Goal: Task Accomplishment & Management: Complete application form

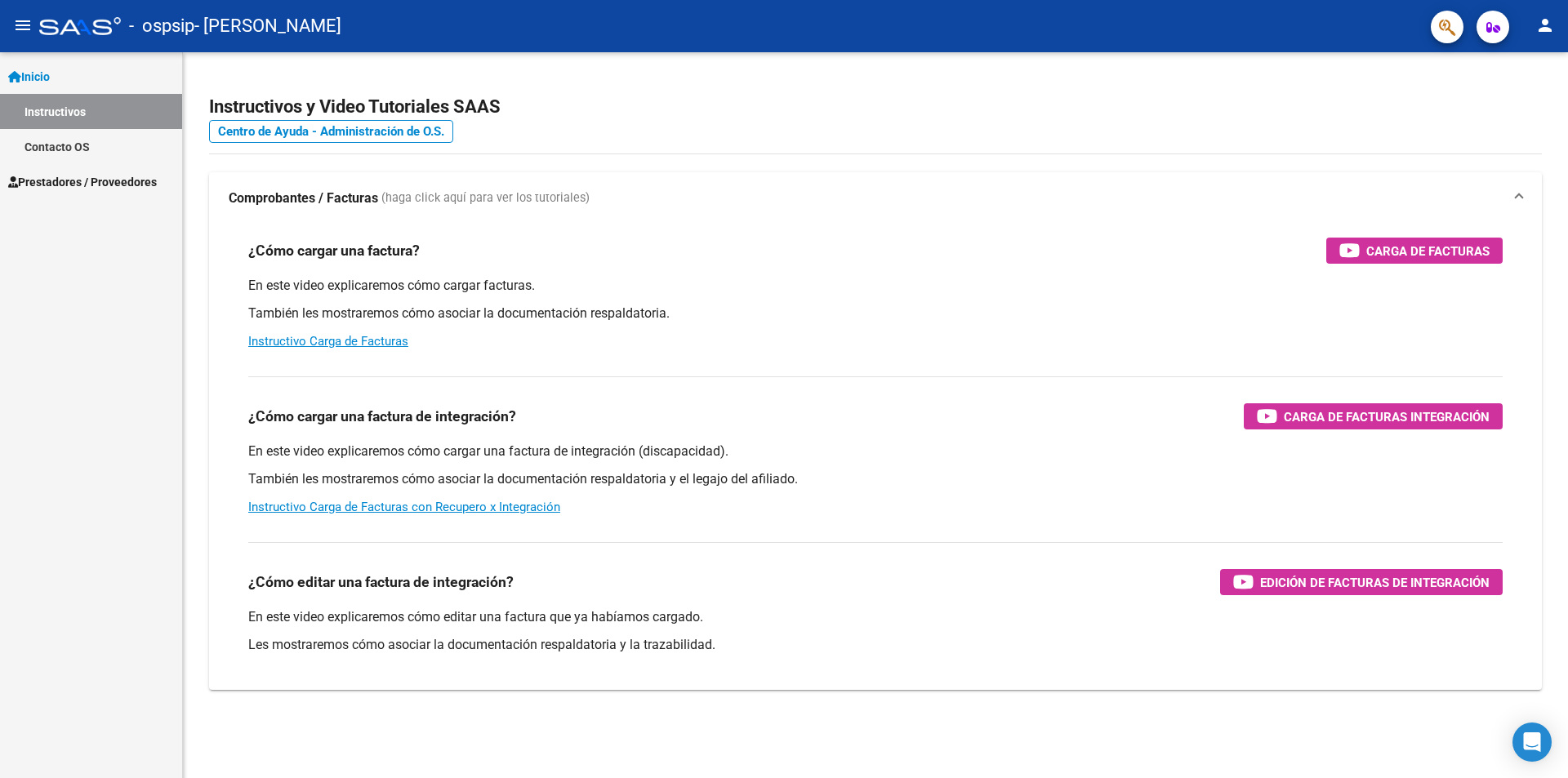
click at [83, 181] on span "Prestadores / Proveedores" at bounding box center [83, 182] width 149 height 18
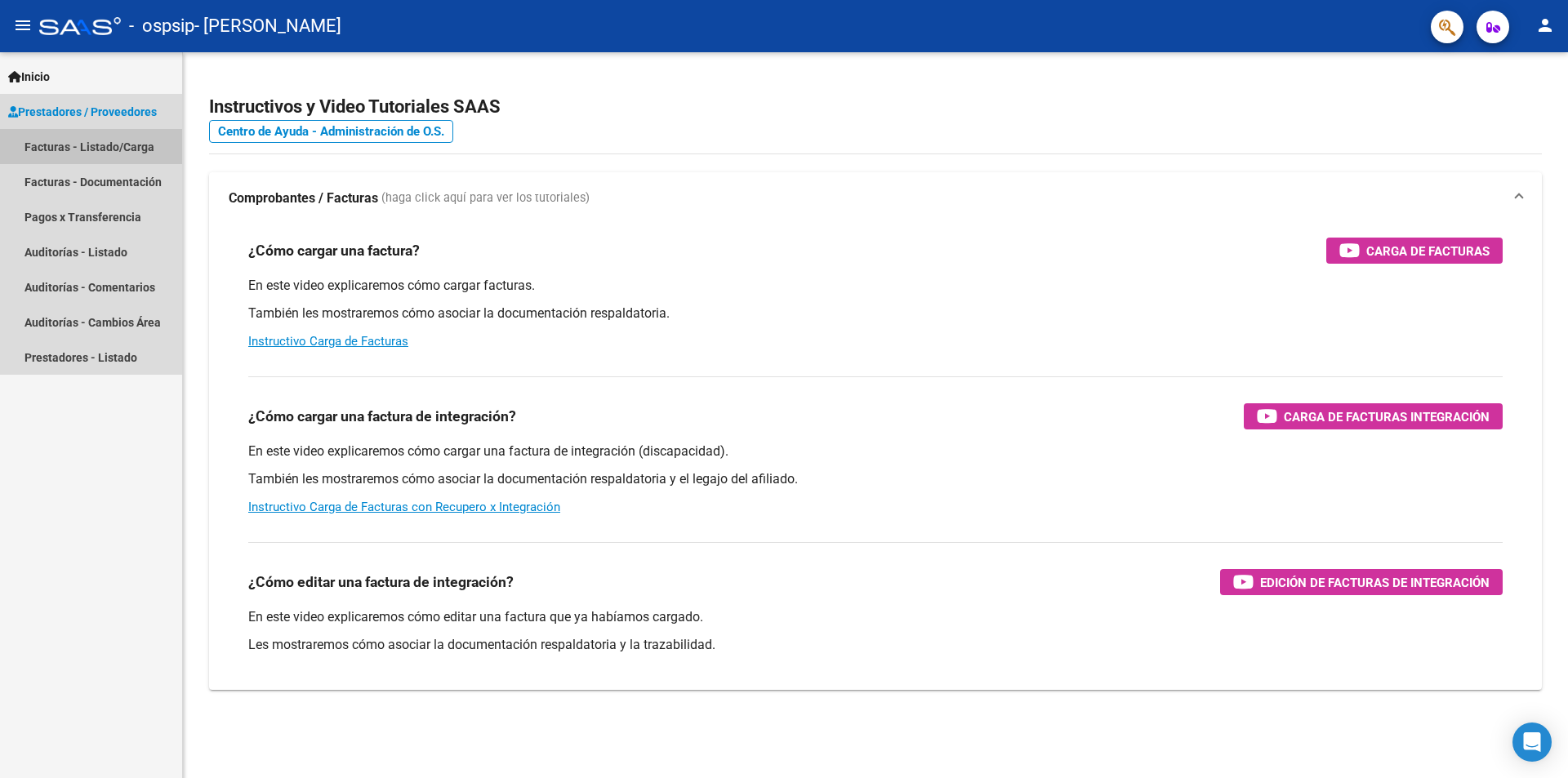
click at [105, 150] on link "Facturas - Listado/Carga" at bounding box center [91, 147] width 182 height 35
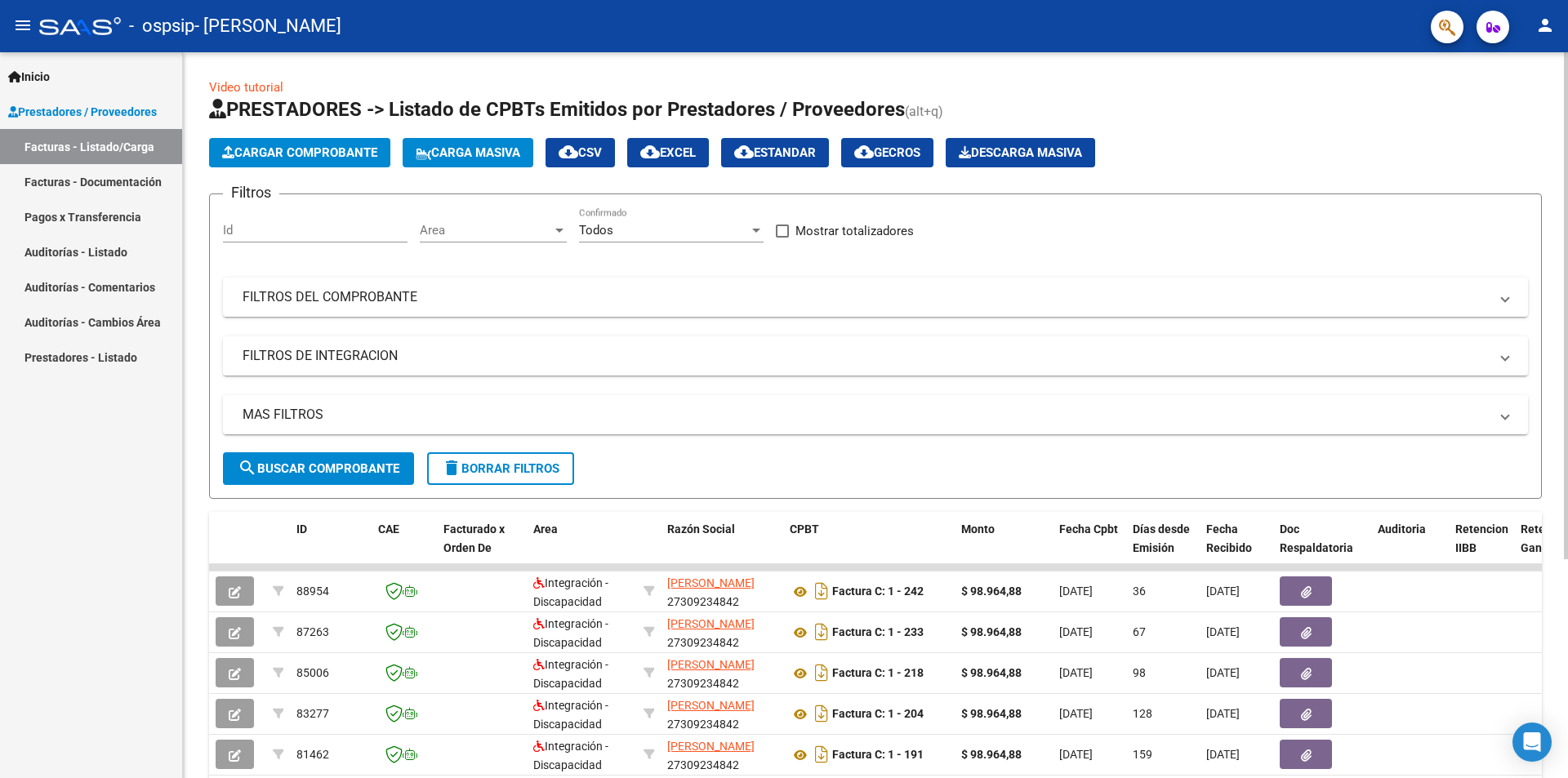
click at [281, 152] on span "Cargar Comprobante" at bounding box center [300, 153] width 155 height 15
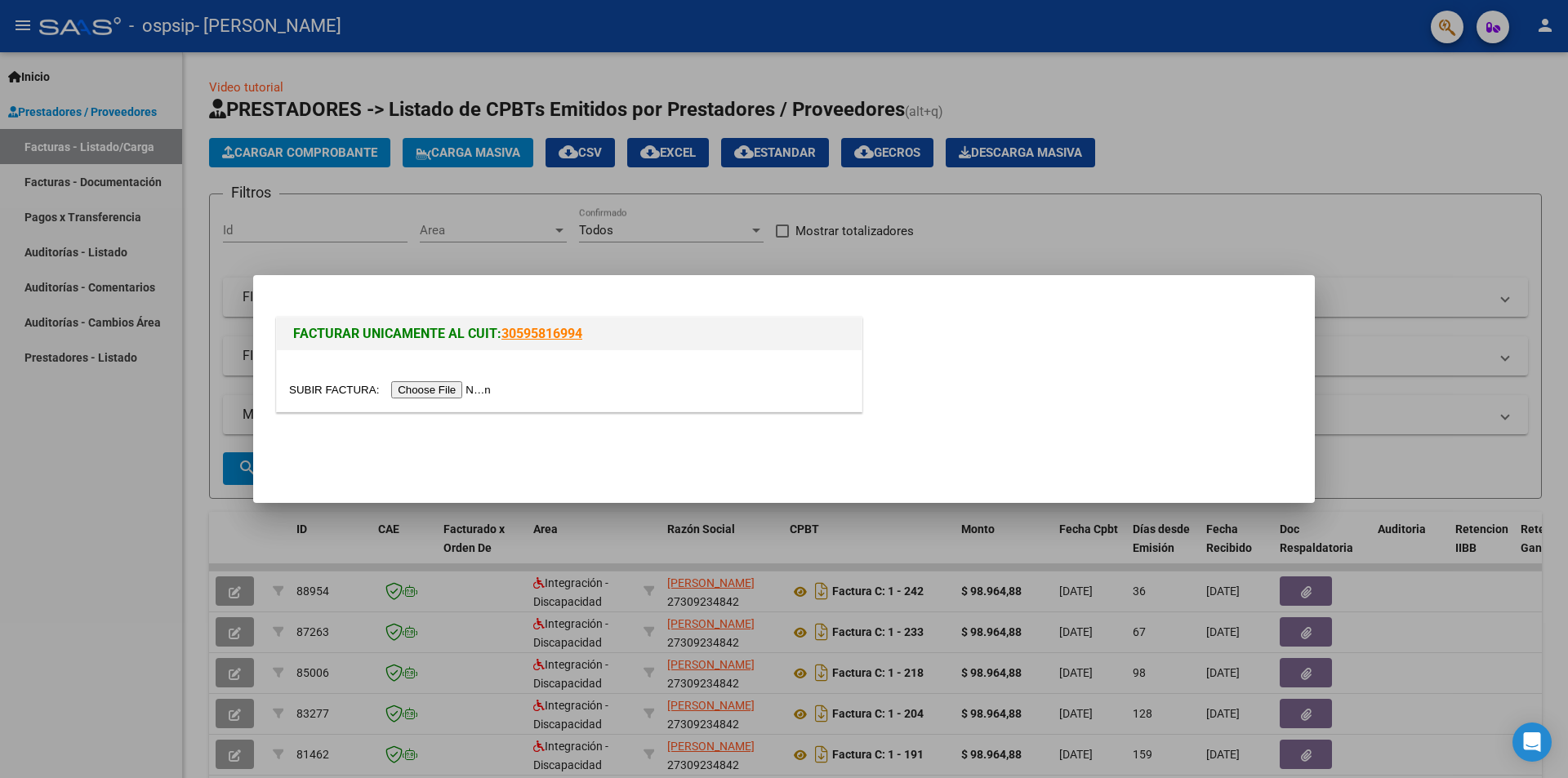
click at [461, 397] on input "file" at bounding box center [392, 390] width 207 height 18
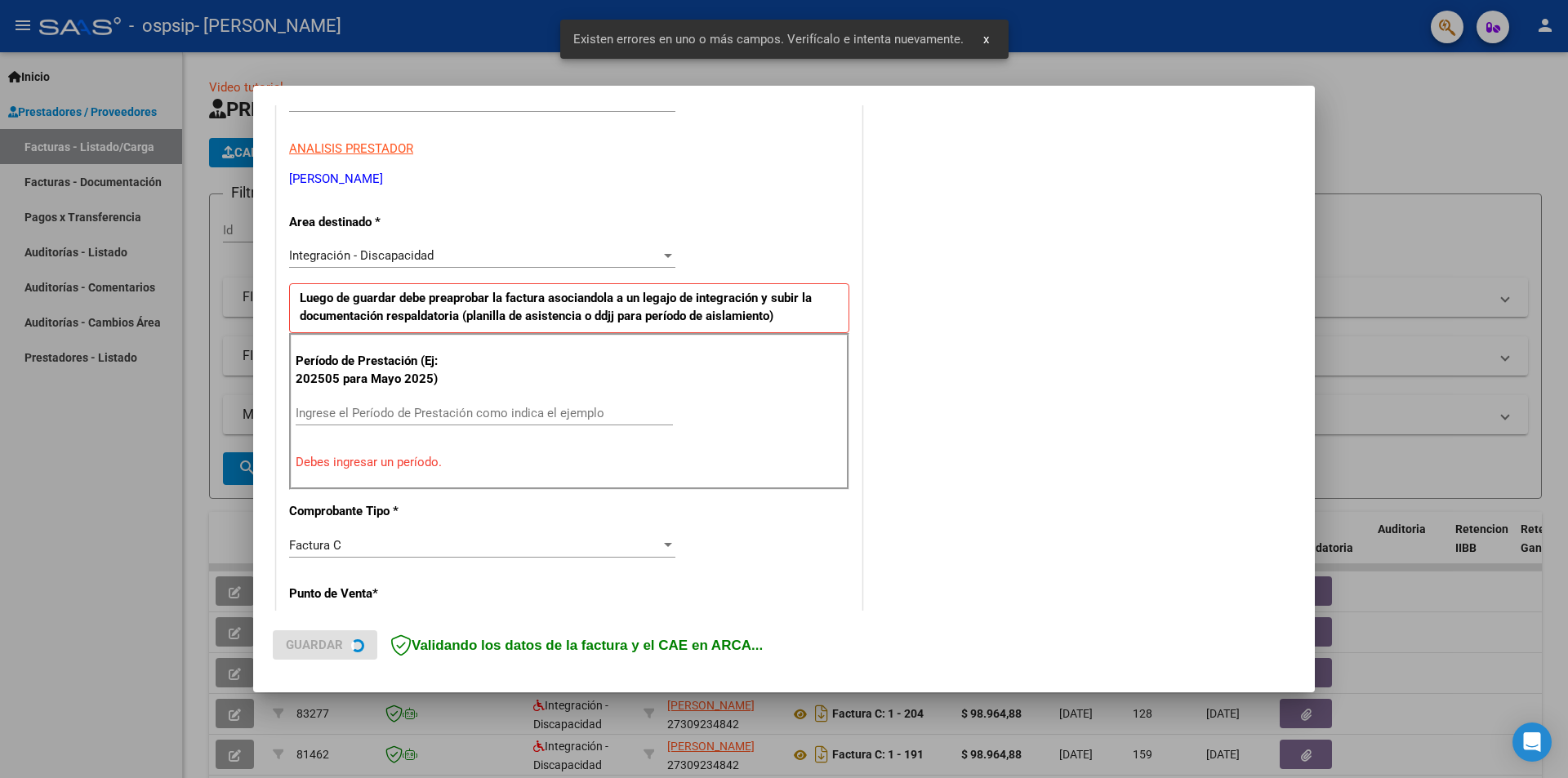
scroll to position [285, 0]
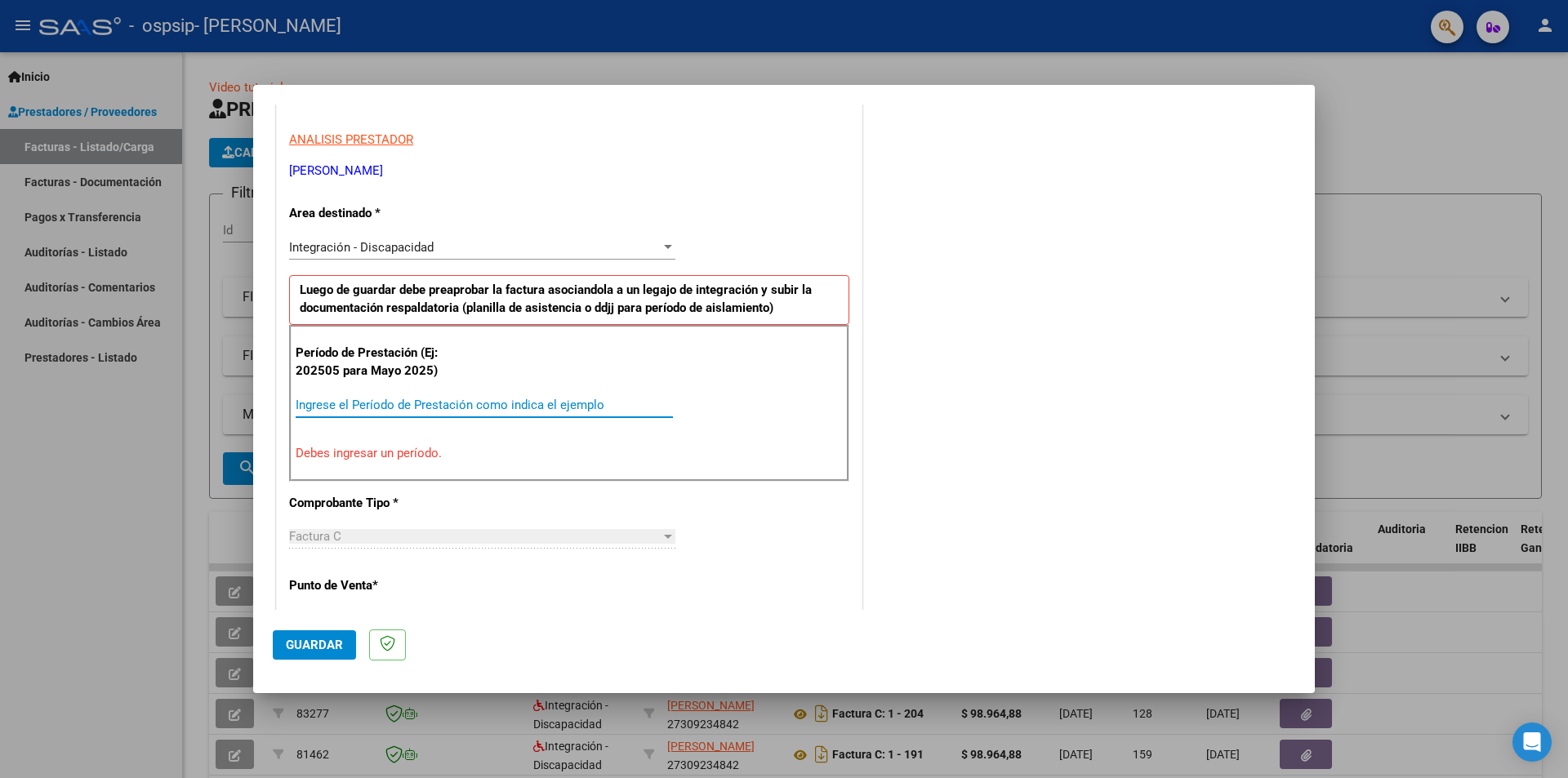
click at [573, 401] on input "Ingrese el Período de Prestación como indica el ejemplo" at bounding box center [484, 406] width 377 height 15
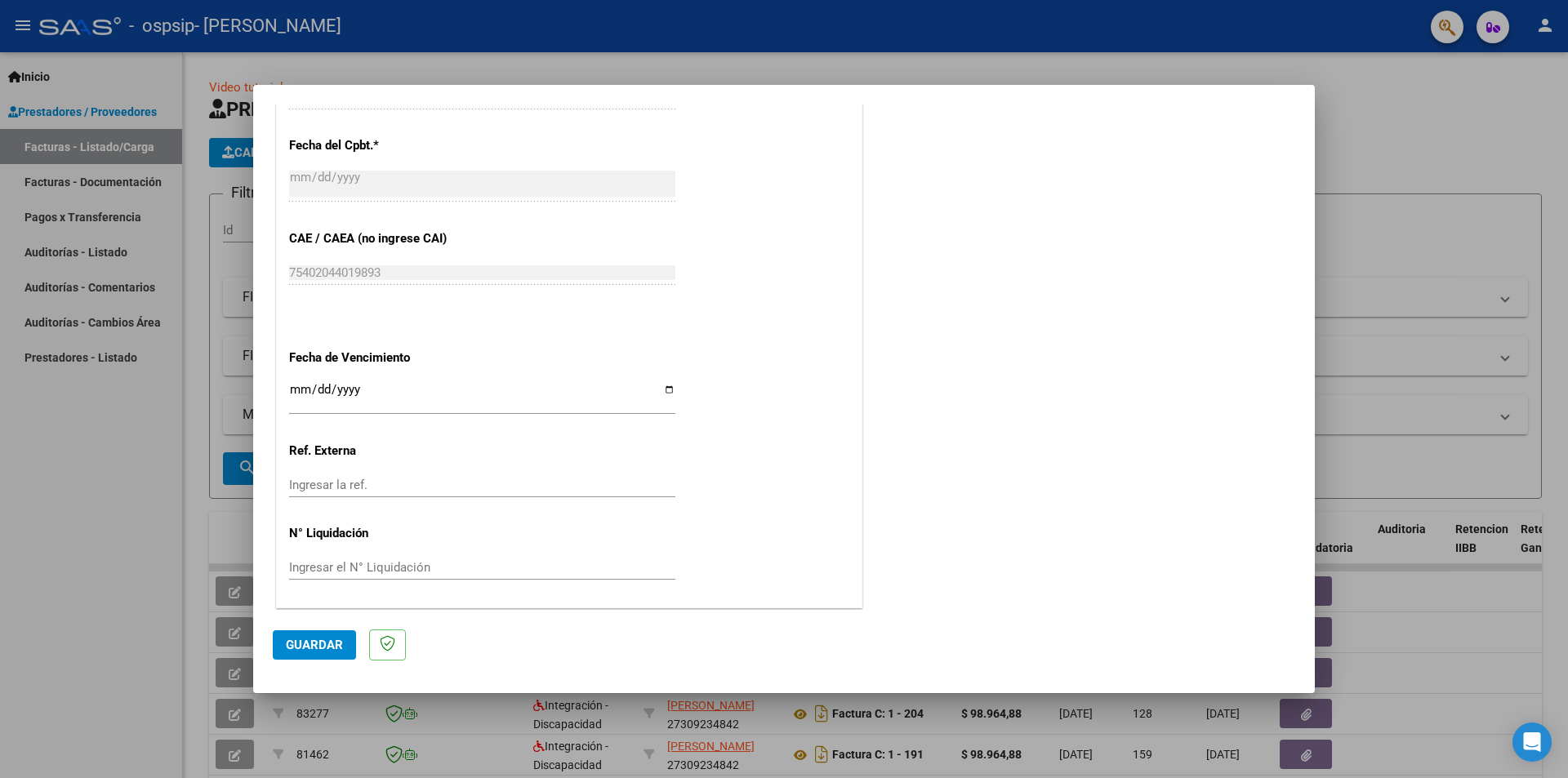
scroll to position [932, 0]
type input "202509"
click at [666, 381] on input "Ingresar la fecha" at bounding box center [481, 394] width 386 height 26
click at [666, 383] on input "Ingresar la fecha" at bounding box center [481, 394] width 386 height 26
type input "[DATE]"
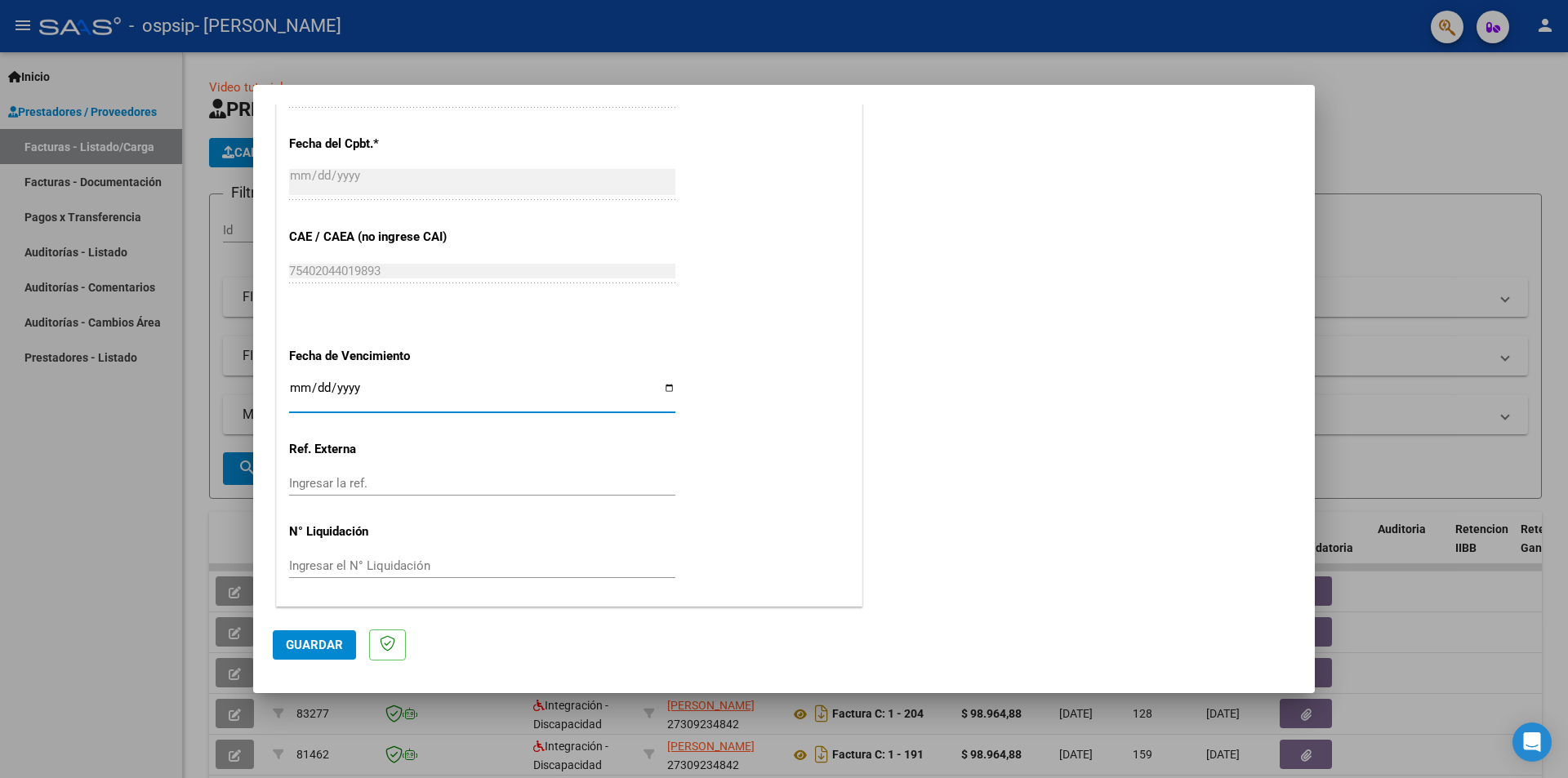
click at [326, 644] on span "Guardar" at bounding box center [314, 645] width 57 height 15
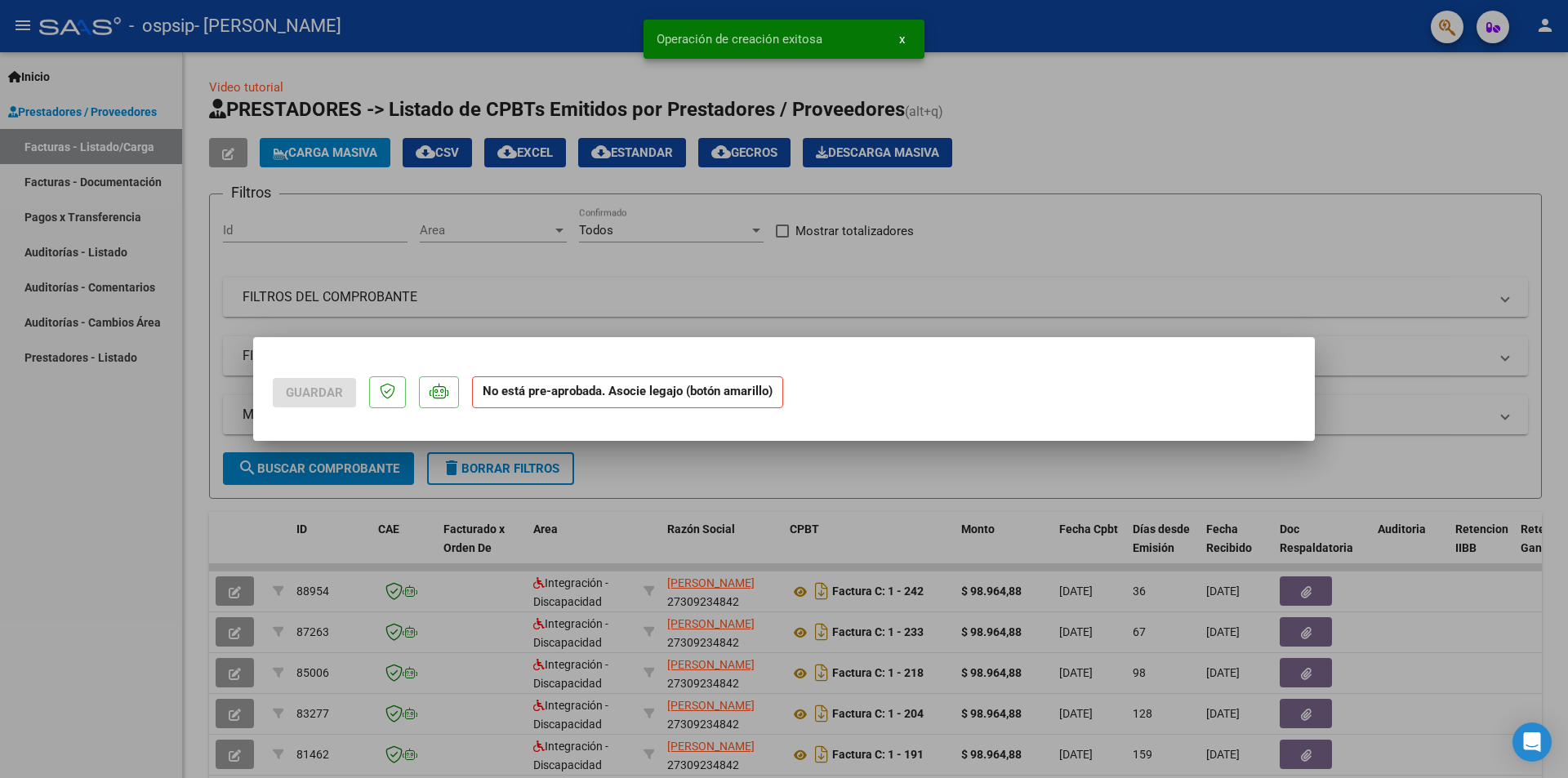
scroll to position [0, 0]
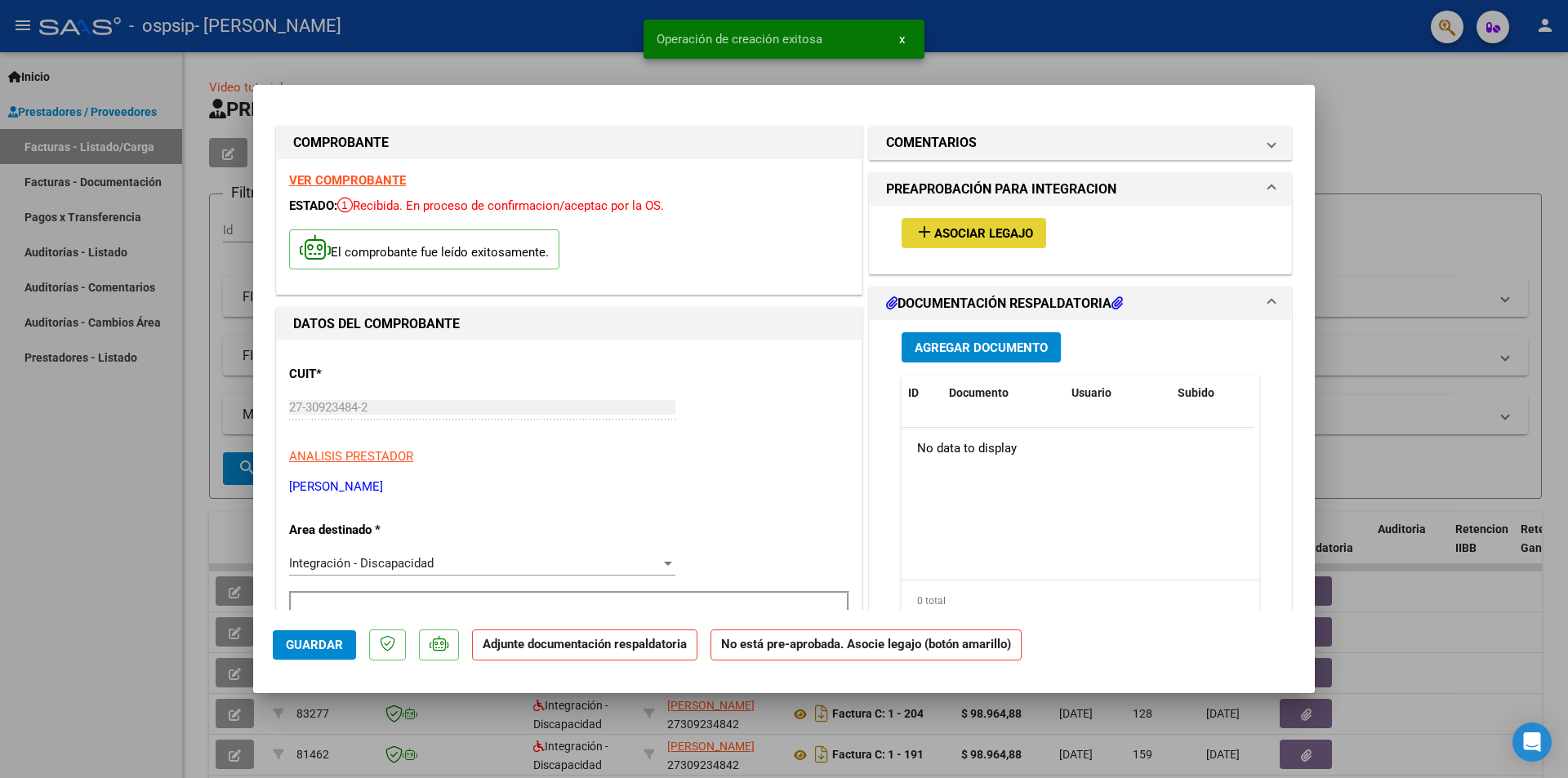
click at [988, 228] on span "Asociar Legajo" at bounding box center [983, 234] width 98 height 15
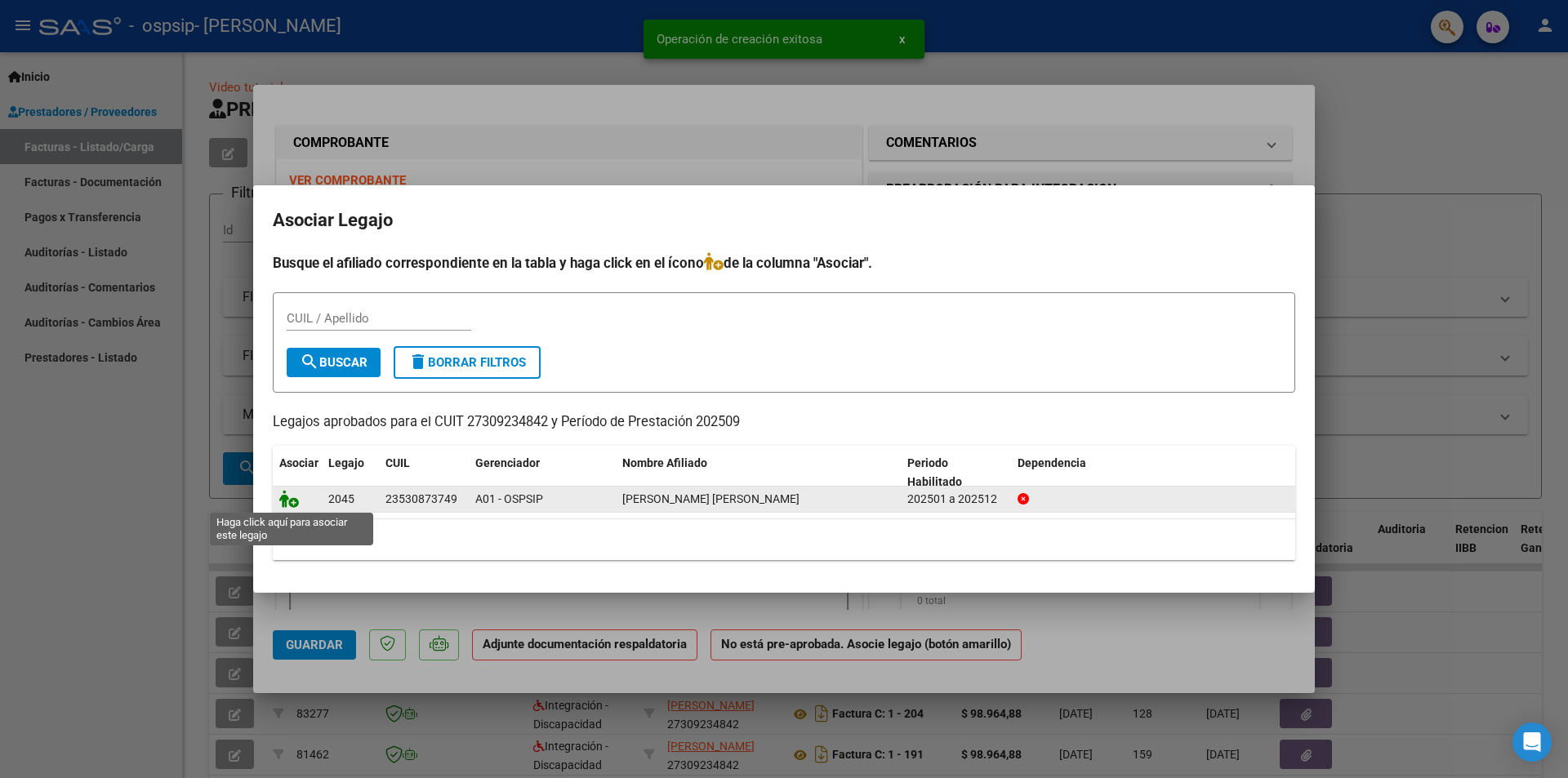
click at [292, 503] on icon at bounding box center [289, 499] width 19 height 18
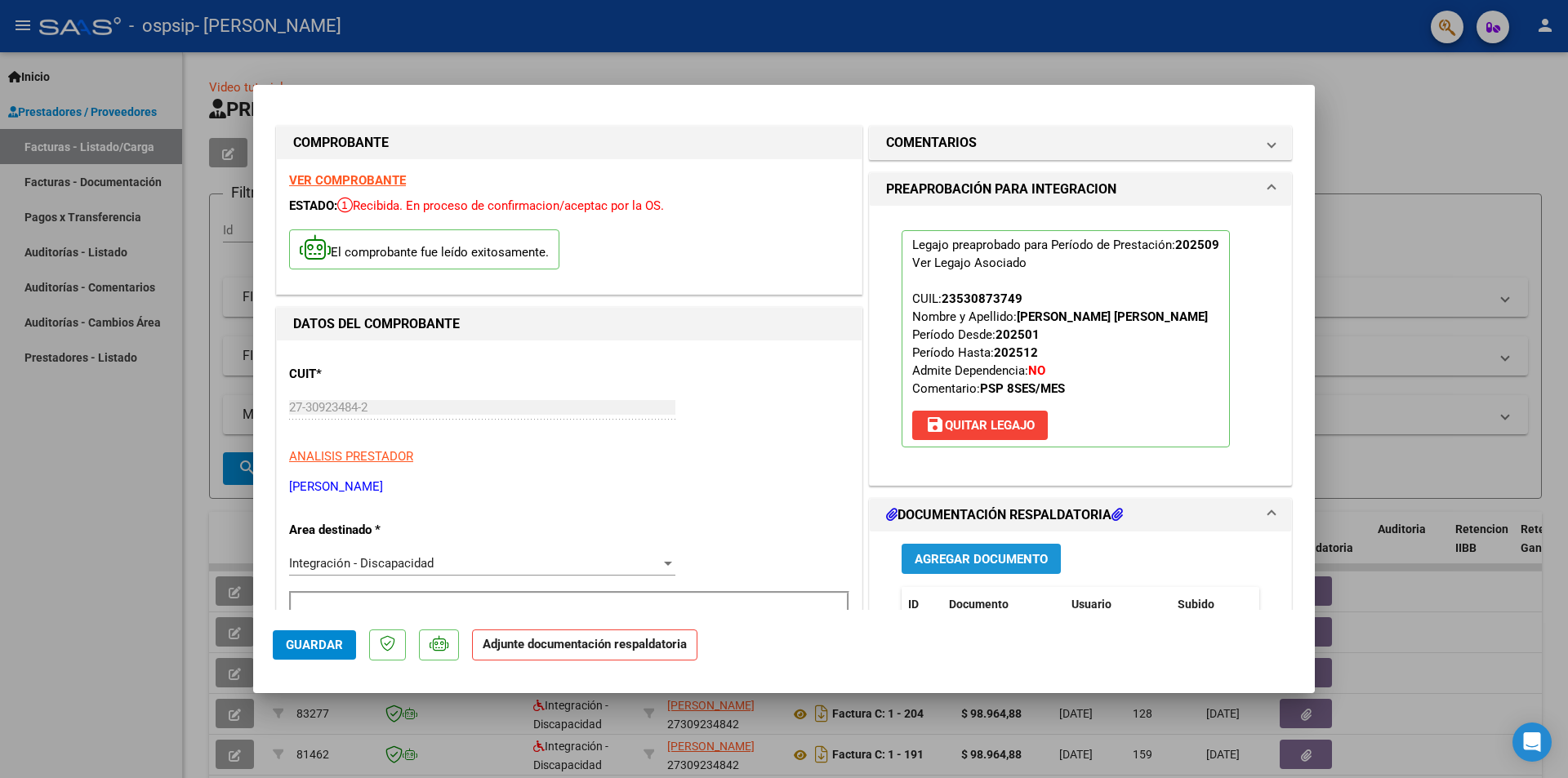
click at [1011, 559] on span "Agregar Documento" at bounding box center [981, 559] width 133 height 15
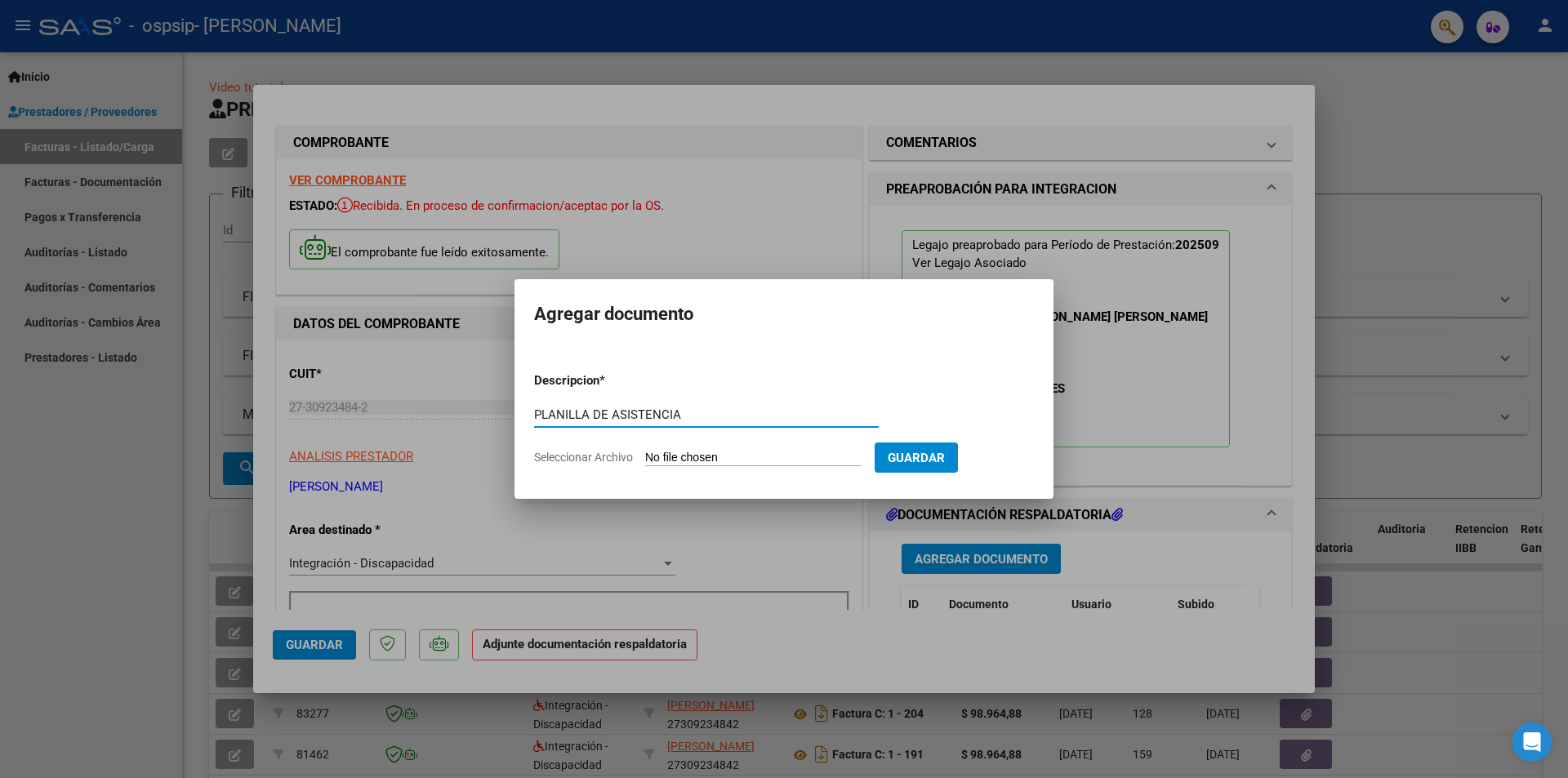
type input "PLANILLA DE ASISTENCIA"
click at [693, 459] on input "Seleccionar Archivo" at bounding box center [753, 458] width 216 height 16
type input "C:\fakepath\[PERSON_NAME] psp septiembre .pdf"
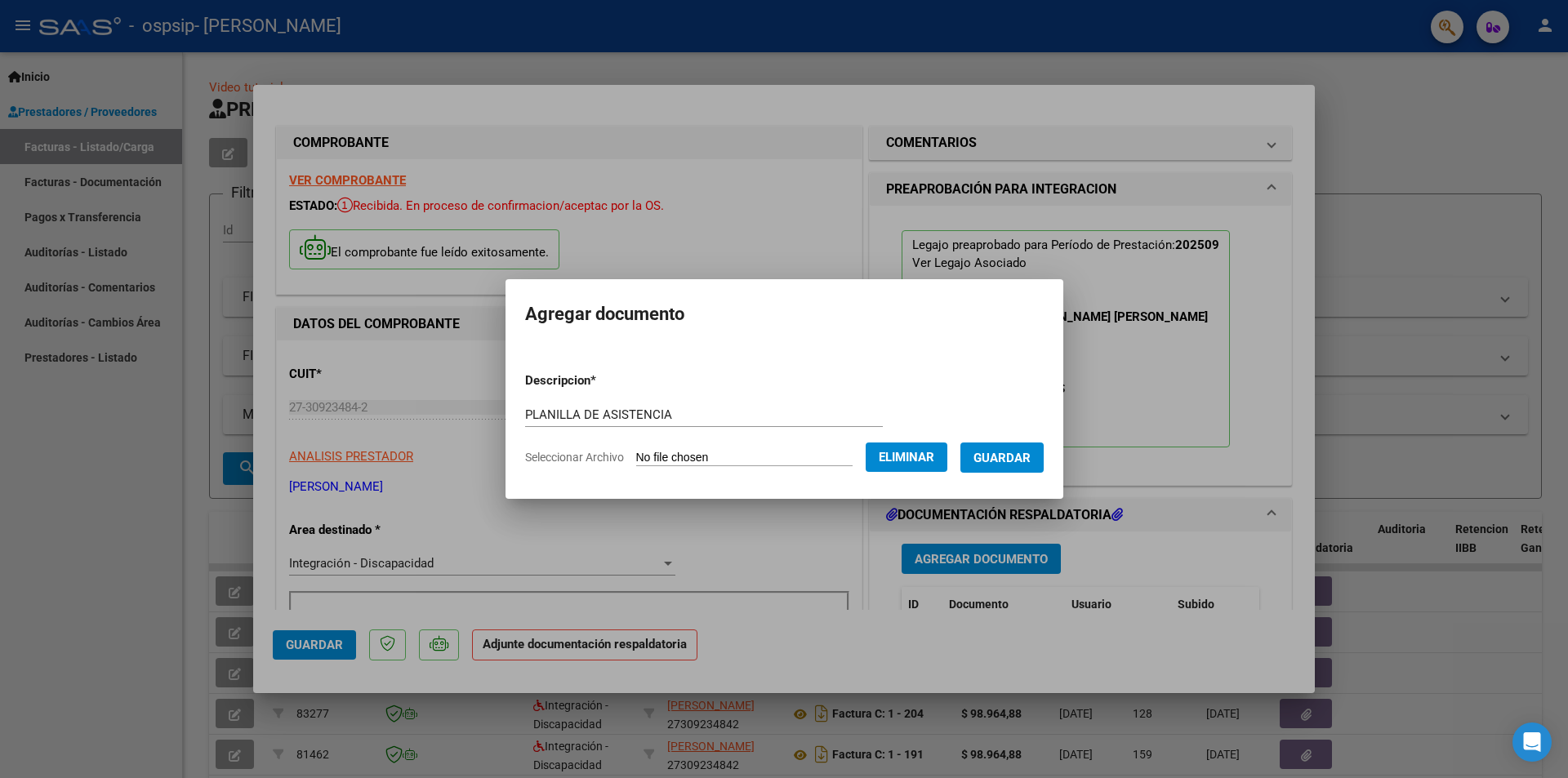
click at [921, 462] on span "Eliminar" at bounding box center [906, 457] width 56 height 15
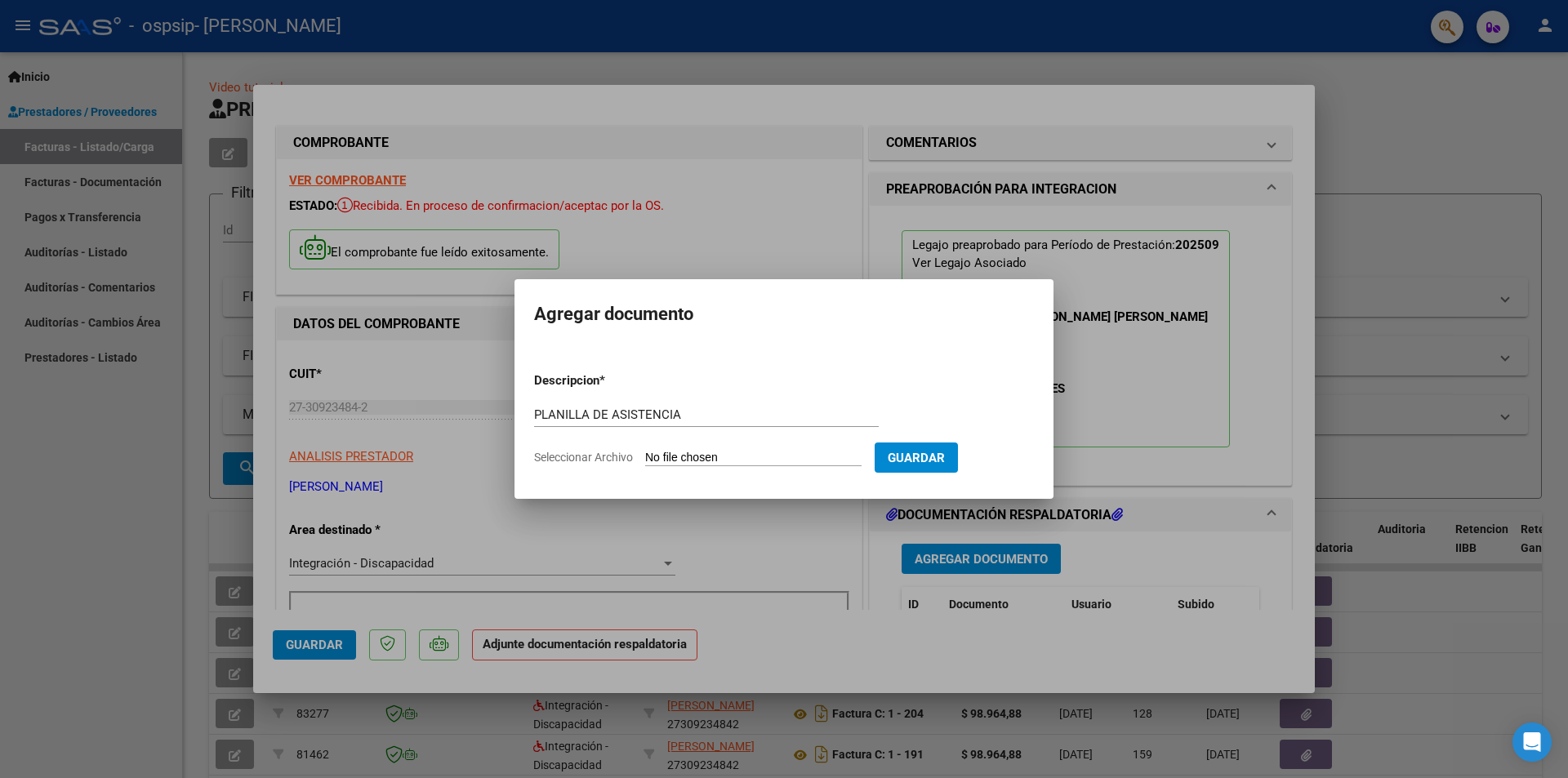
click at [773, 451] on input "Seleccionar Archivo" at bounding box center [753, 458] width 216 height 16
type input "C:\fakepath\[PERSON_NAME] psp septiembre .pdf"
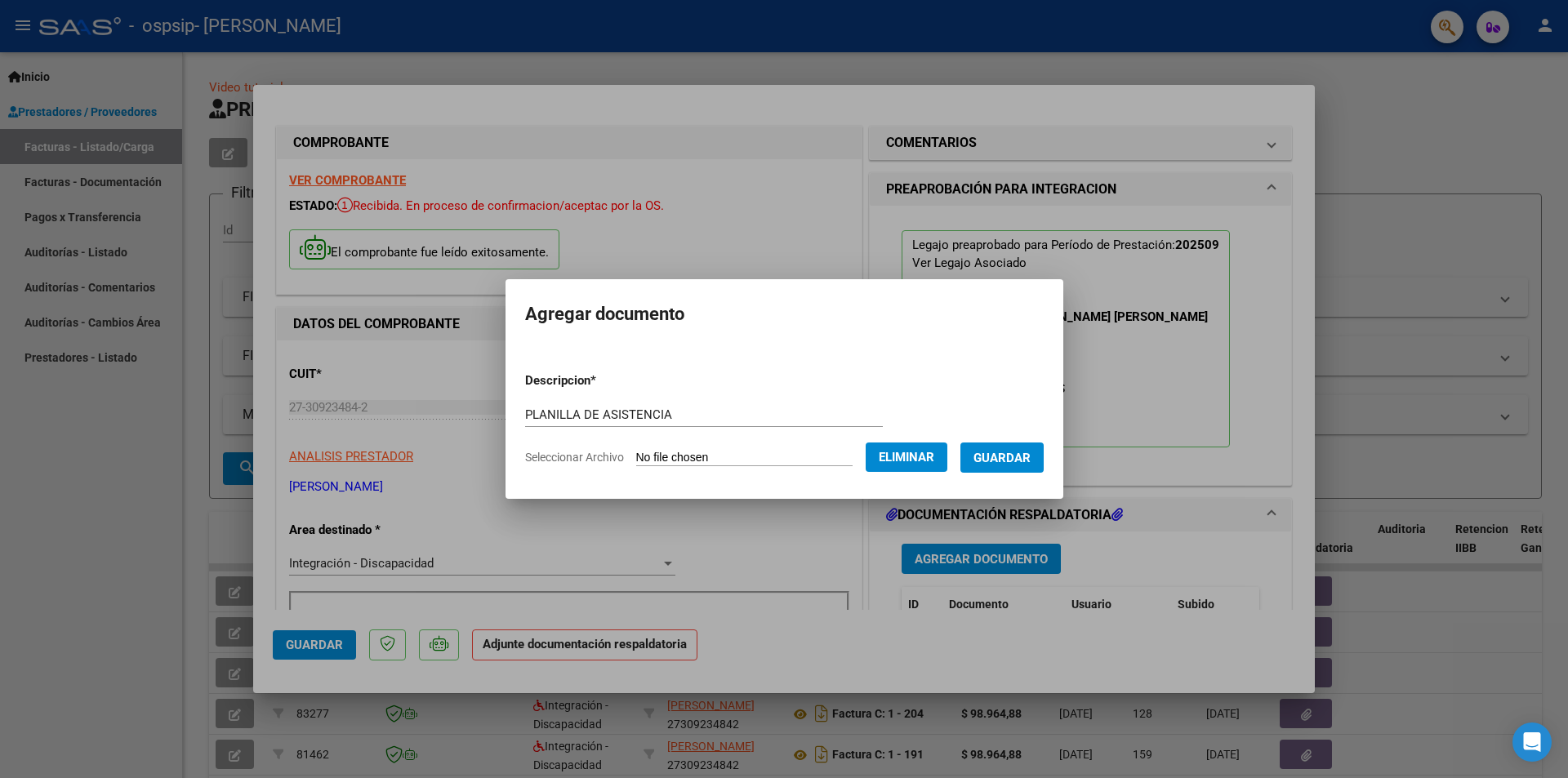
click at [1031, 459] on span "Guardar" at bounding box center [1001, 458] width 57 height 15
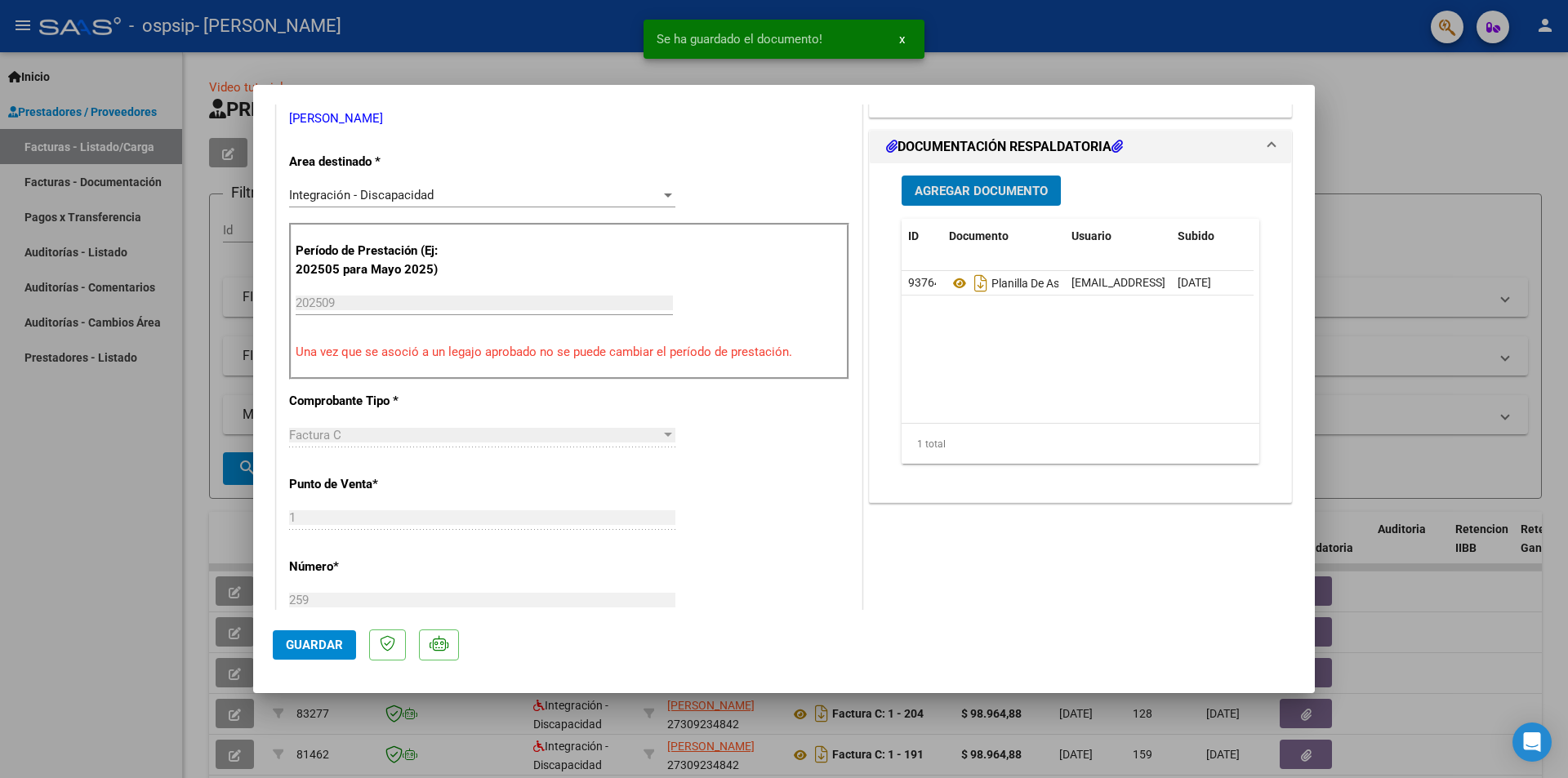
scroll to position [490, 0]
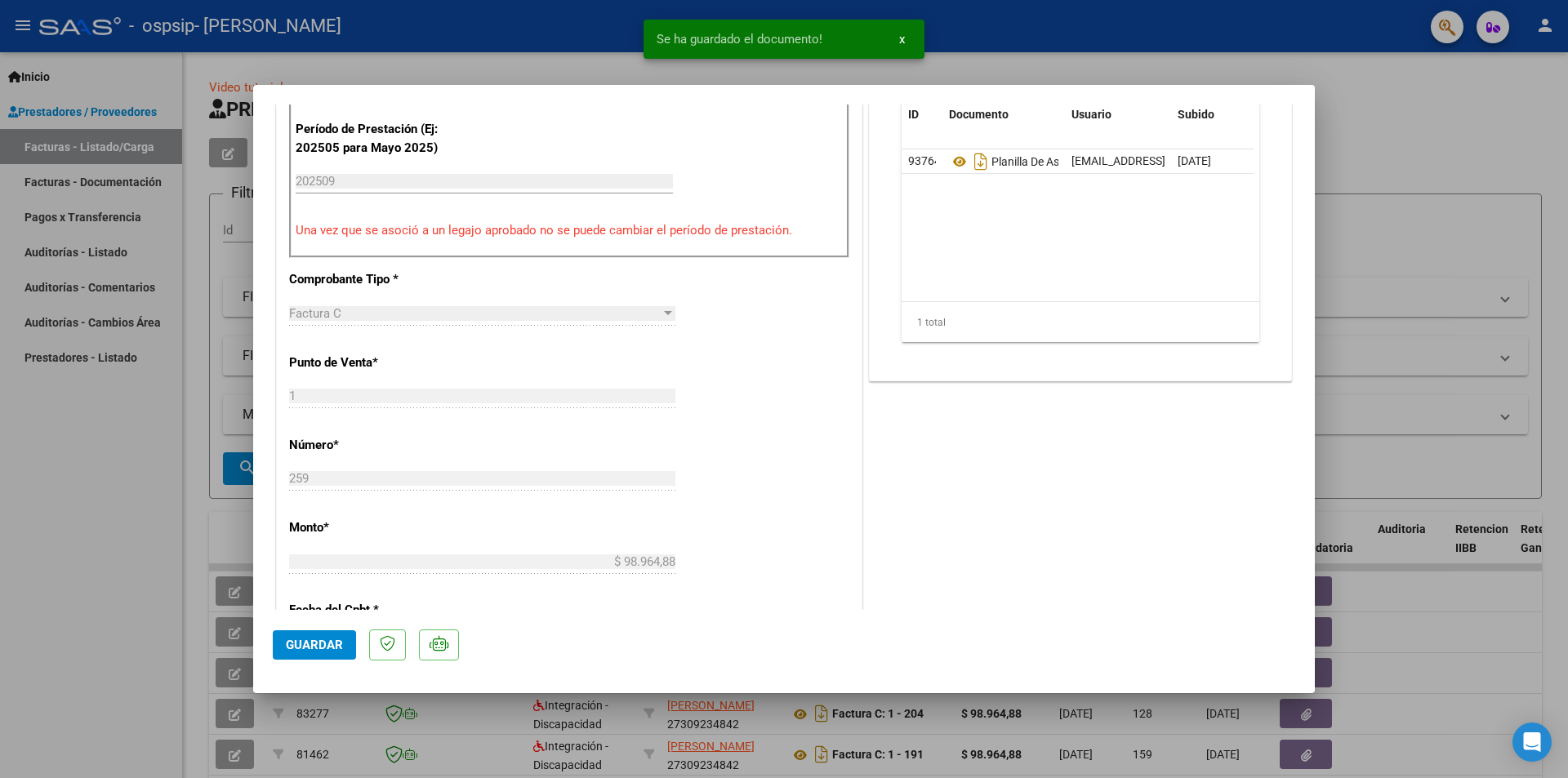
click at [326, 645] on span "Guardar" at bounding box center [314, 645] width 57 height 15
click at [323, 645] on span "Guardar" at bounding box center [314, 645] width 57 height 15
click at [1414, 92] on div at bounding box center [784, 389] width 1568 height 778
type input "$ 0,00"
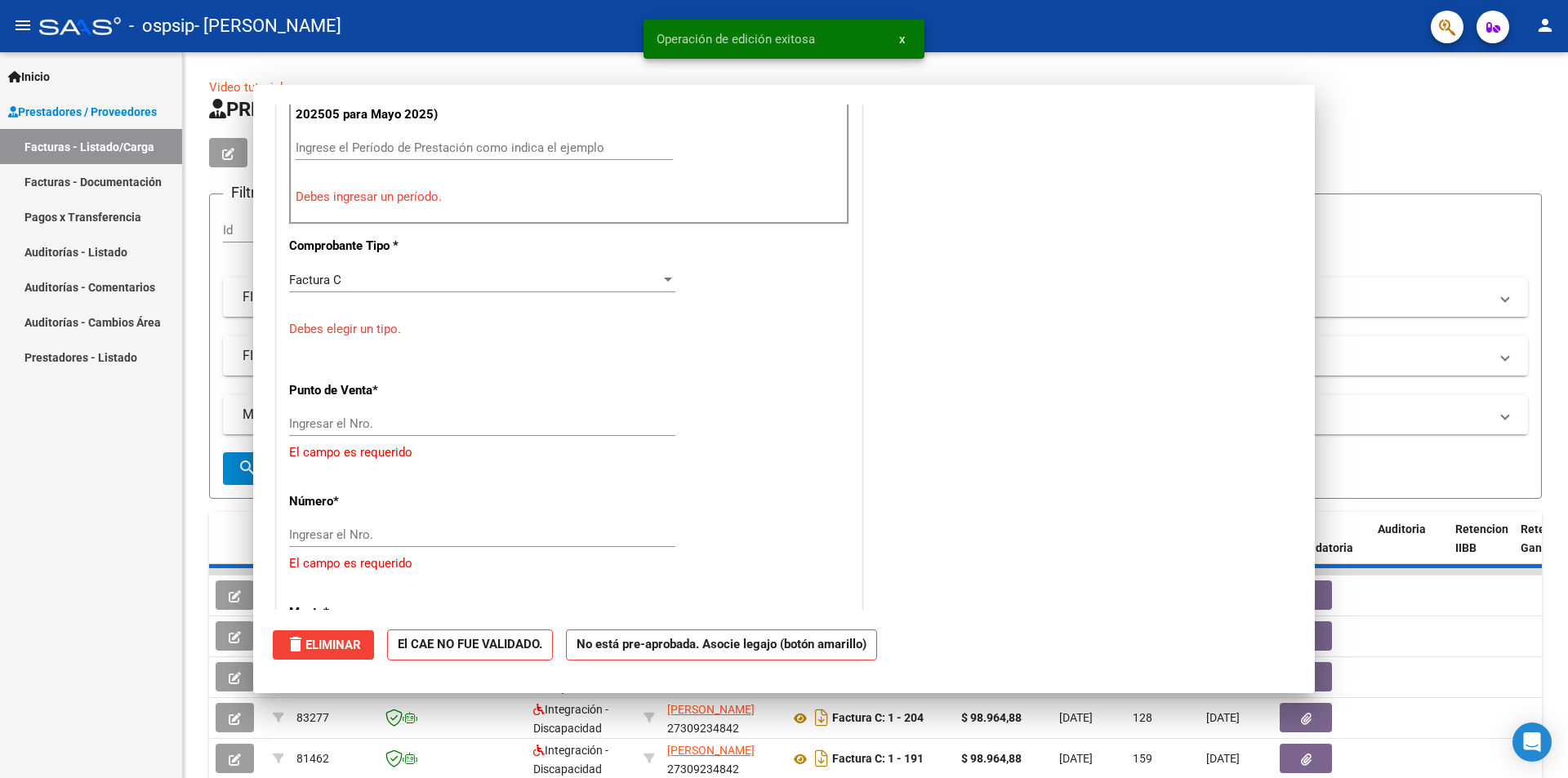
scroll to position [0, 0]
